Goal: Check status: Check status

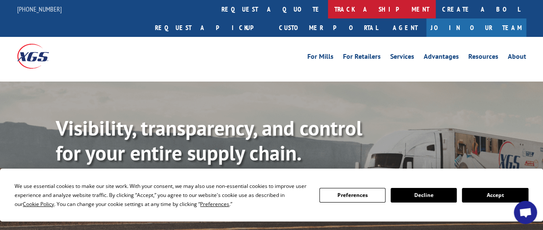
click at [328, 8] on link "track a shipment" at bounding box center [382, 9] width 108 height 18
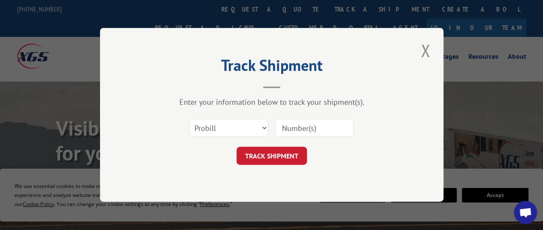
drag, startPoint x: 252, startPoint y: 8, endPoint x: 458, endPoint y: 59, distance: 211.4
click at [458, 59] on div "Track Shipment Enter your information below to track your shipment(s). Select c…" at bounding box center [271, 115] width 543 height 230
click at [263, 128] on select "Select category... Probill BOL PO" at bounding box center [228, 128] width 79 height 18
click at [189, 119] on select "Select category... Probill BOL PO" at bounding box center [228, 128] width 79 height 18
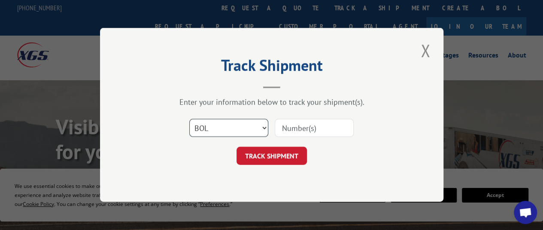
scroll to position [3, 0]
click at [264, 127] on select "Select category... Probill BOL PO" at bounding box center [228, 128] width 79 height 18
select select "probill"
click at [189, 119] on select "Select category... Probill BOL PO" at bounding box center [228, 128] width 79 height 18
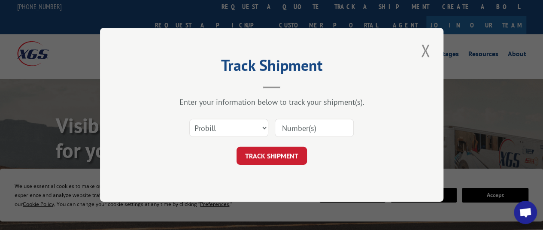
click at [287, 129] on input at bounding box center [314, 128] width 79 height 18
type input "15983662"
click at [272, 155] on button "TRACK SHIPMENT" at bounding box center [272, 156] width 70 height 18
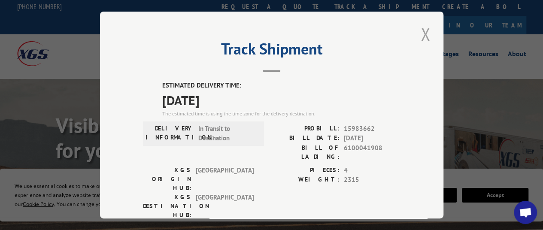
click at [423, 29] on button "Close modal" at bounding box center [425, 34] width 15 height 24
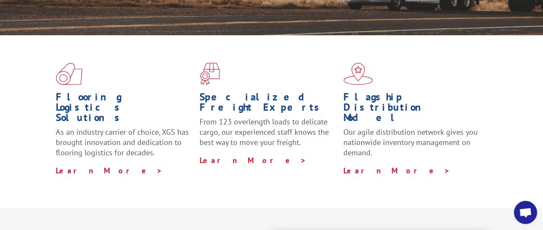
scroll to position [0, 0]
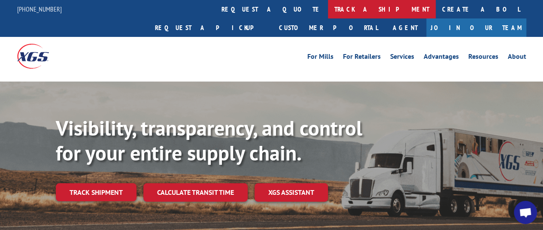
click at [328, 7] on link "track a shipment" at bounding box center [382, 9] width 108 height 18
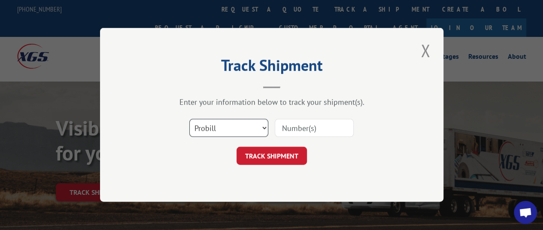
click at [264, 125] on select "Select category... Probill BOL PO" at bounding box center [228, 128] width 79 height 18
click at [298, 128] on input at bounding box center [314, 128] width 79 height 18
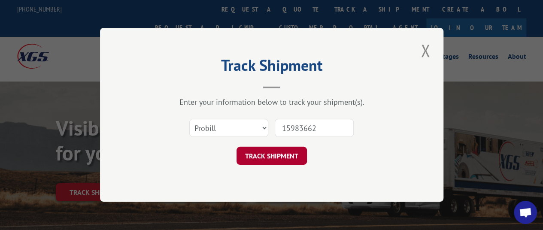
type input "15983662"
click at [267, 155] on button "TRACK SHIPMENT" at bounding box center [272, 156] width 70 height 18
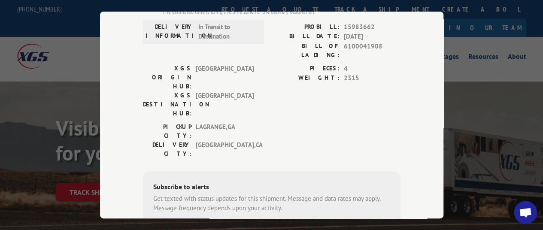
scroll to position [102, 0]
